Goal: Navigation & Orientation: Find specific page/section

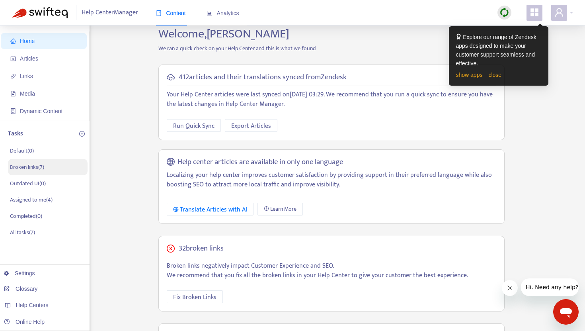
scroll to position [12, 0]
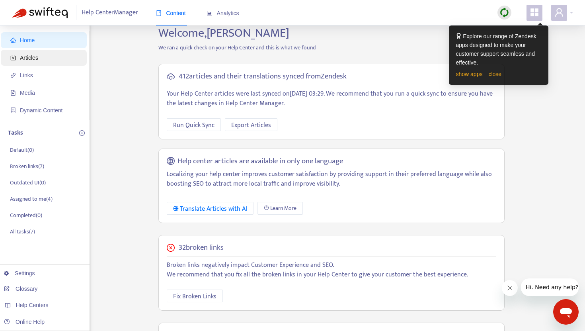
click at [28, 62] on span "Articles" at bounding box center [45, 58] width 70 height 16
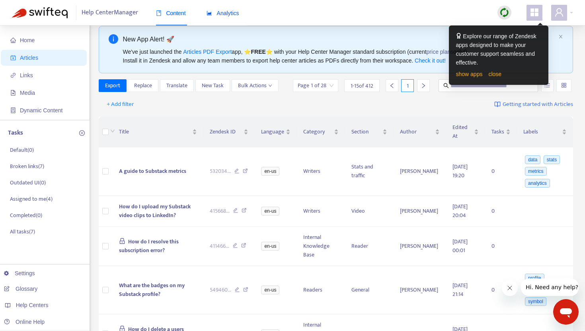
click at [217, 12] on span "Analytics" at bounding box center [222, 13] width 33 height 6
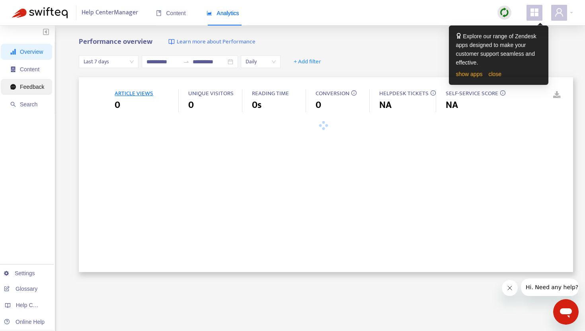
click at [37, 86] on span "Feedback" at bounding box center [32, 87] width 24 height 6
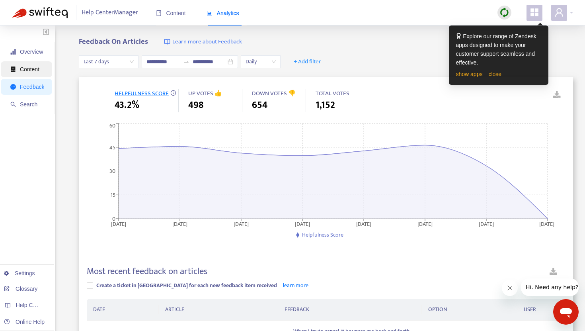
click at [39, 66] on span "Content" at bounding box center [29, 69] width 19 height 6
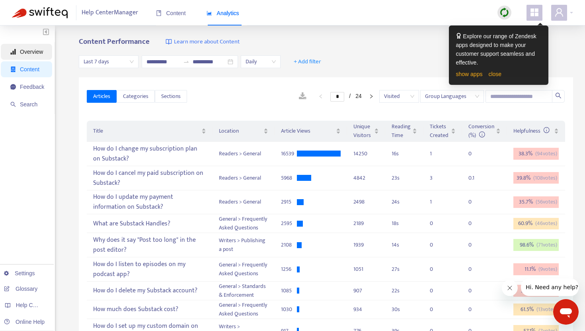
click at [33, 54] on span "Overview" at bounding box center [31, 52] width 23 height 6
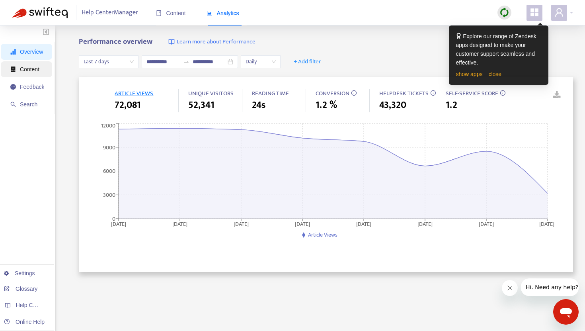
click at [30, 73] on span "Content" at bounding box center [27, 69] width 34 height 16
